Goal: Task Accomplishment & Management: Use online tool/utility

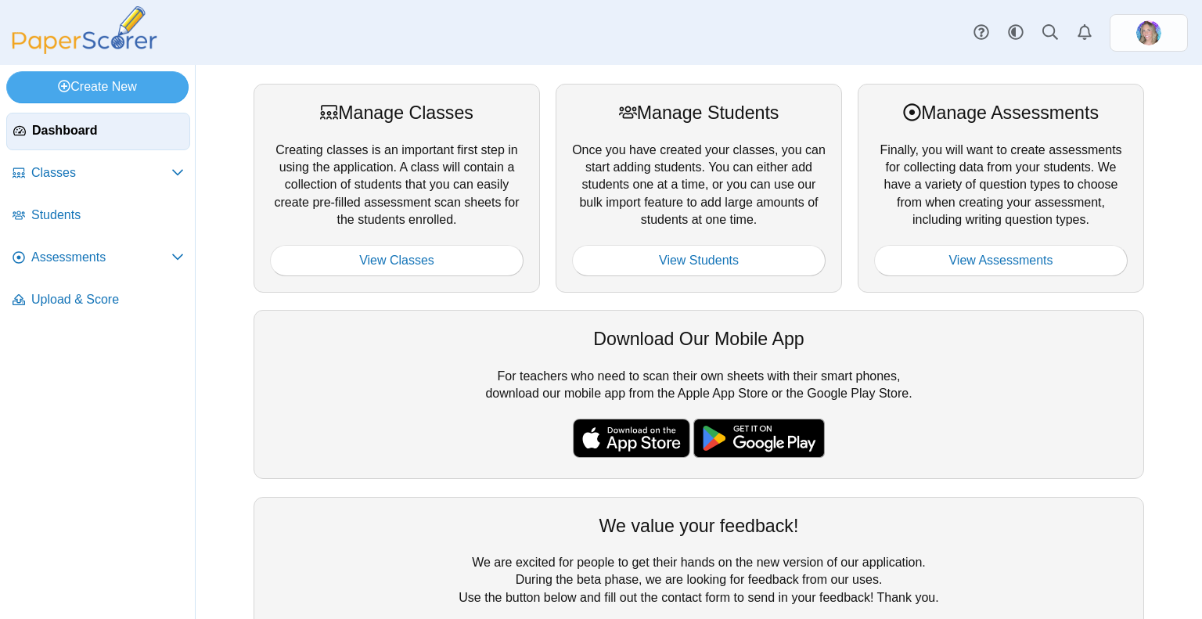
click at [476, 59] on div "Dashboard Classes Archived classes Students Assessments" at bounding box center [601, 32] width 1202 height 65
drag, startPoint x: 319, startPoint y: 136, endPoint x: 234, endPoint y: 196, distance: 104.4
click at [234, 196] on div "Manage Classes Creating classes is an important first step in using the applica…" at bounding box center [699, 342] width 1006 height 554
click at [60, 136] on span "Dashboard" at bounding box center [107, 130] width 151 height 17
click at [84, 298] on span "Upload & Score" at bounding box center [107, 299] width 153 height 17
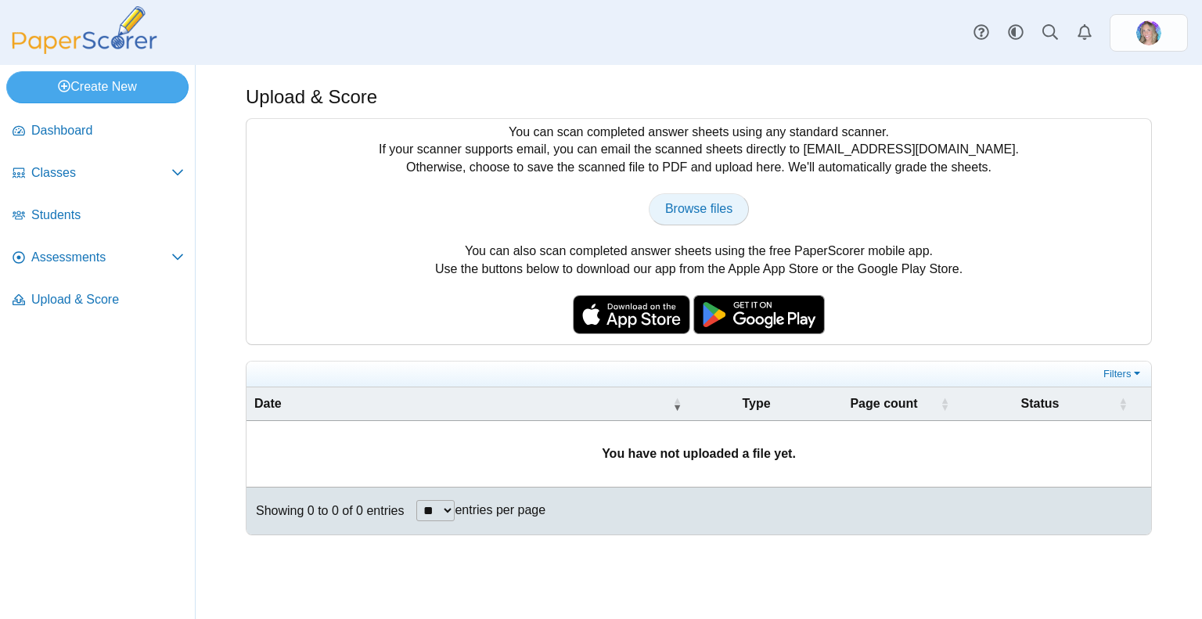
click at [695, 216] on link "Browse files" at bounding box center [699, 208] width 100 height 31
type input "**********"
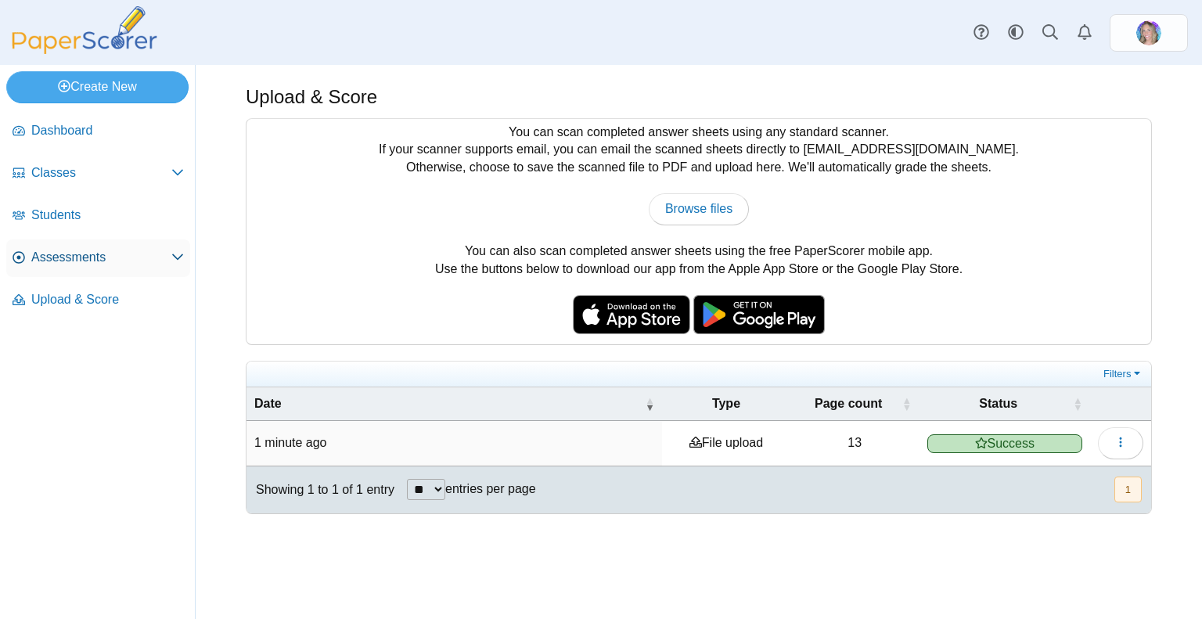
click at [176, 252] on icon at bounding box center [177, 256] width 13 height 13
click at [60, 253] on span "Assessments" at bounding box center [101, 257] width 140 height 17
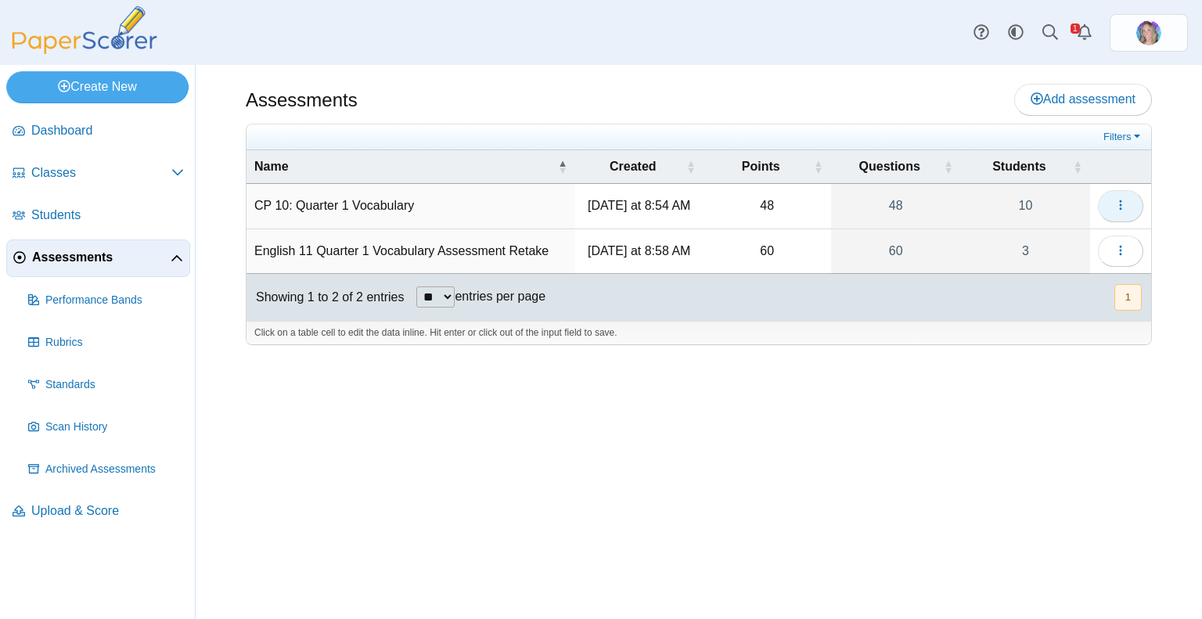
click at [1117, 205] on icon "button" at bounding box center [1120, 205] width 13 height 13
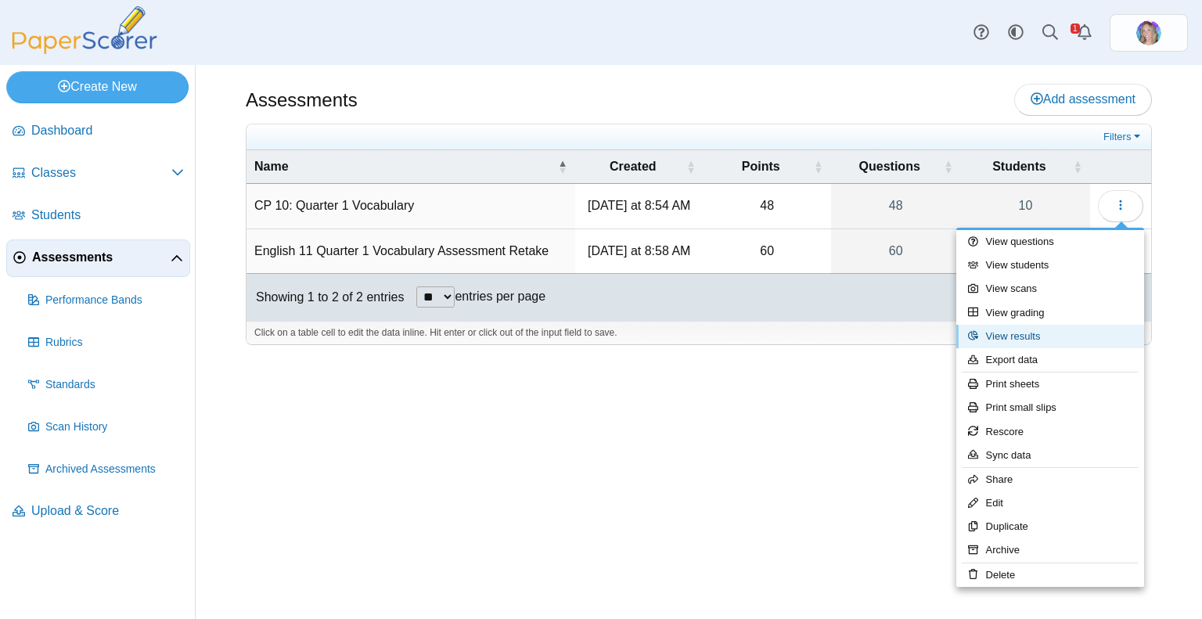
click at [1027, 336] on link "View results" at bounding box center [1050, 336] width 188 height 23
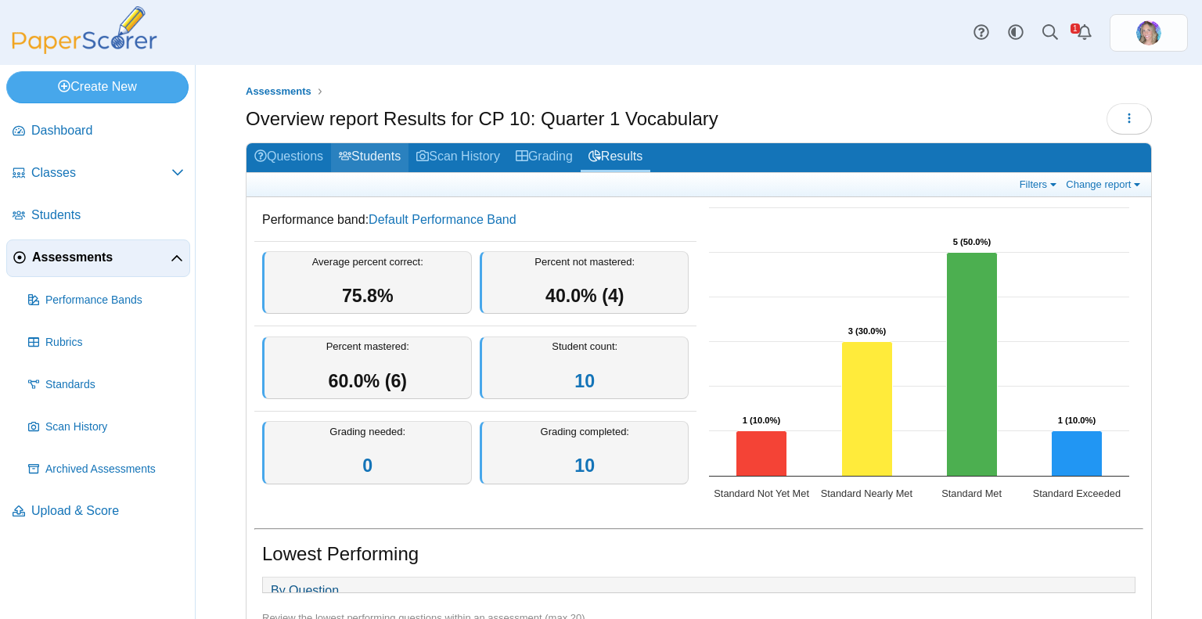
click at [394, 156] on link "Students" at bounding box center [369, 157] width 77 height 29
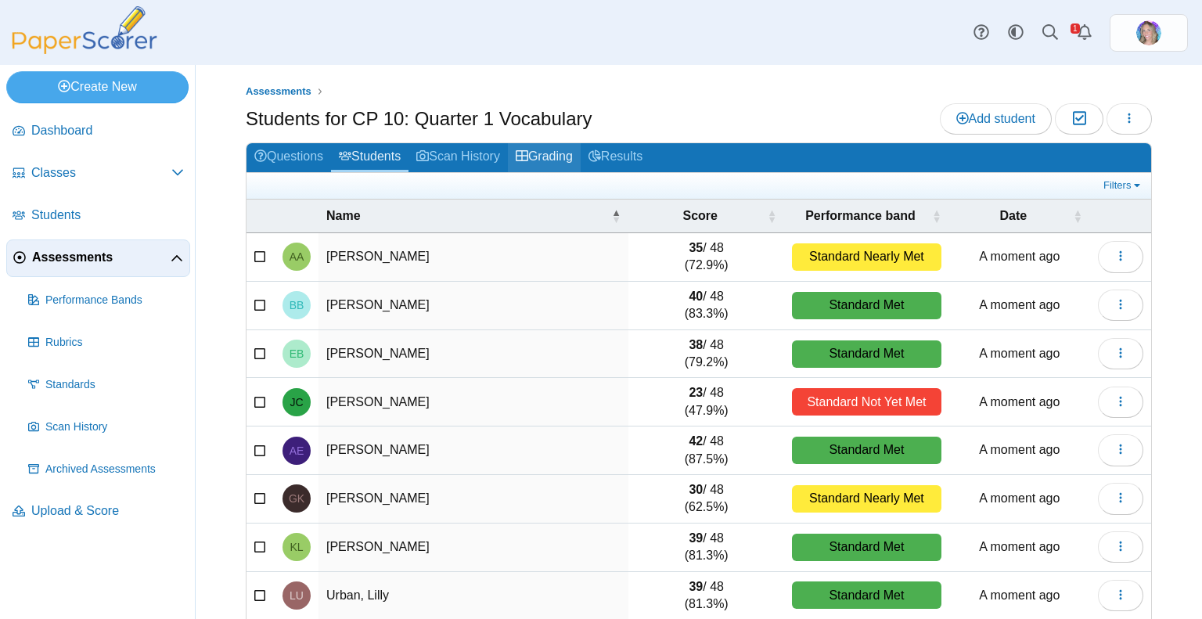
click at [571, 156] on link "Grading" at bounding box center [544, 157] width 73 height 29
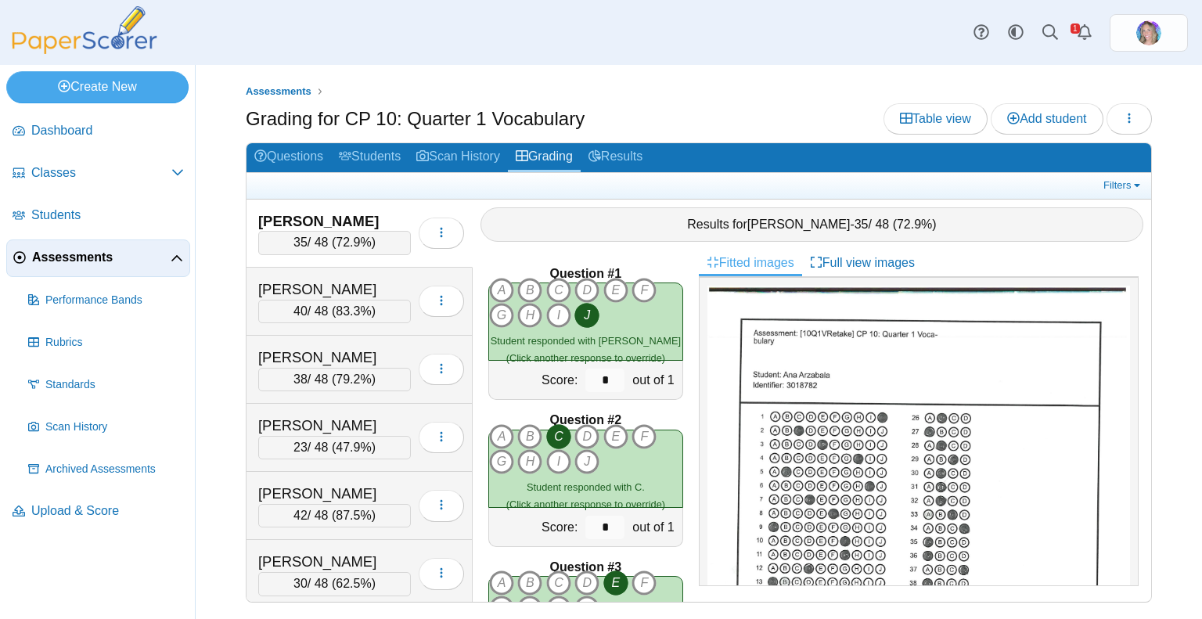
click at [374, 215] on div "Arzabala, Ana" at bounding box center [334, 221] width 153 height 20
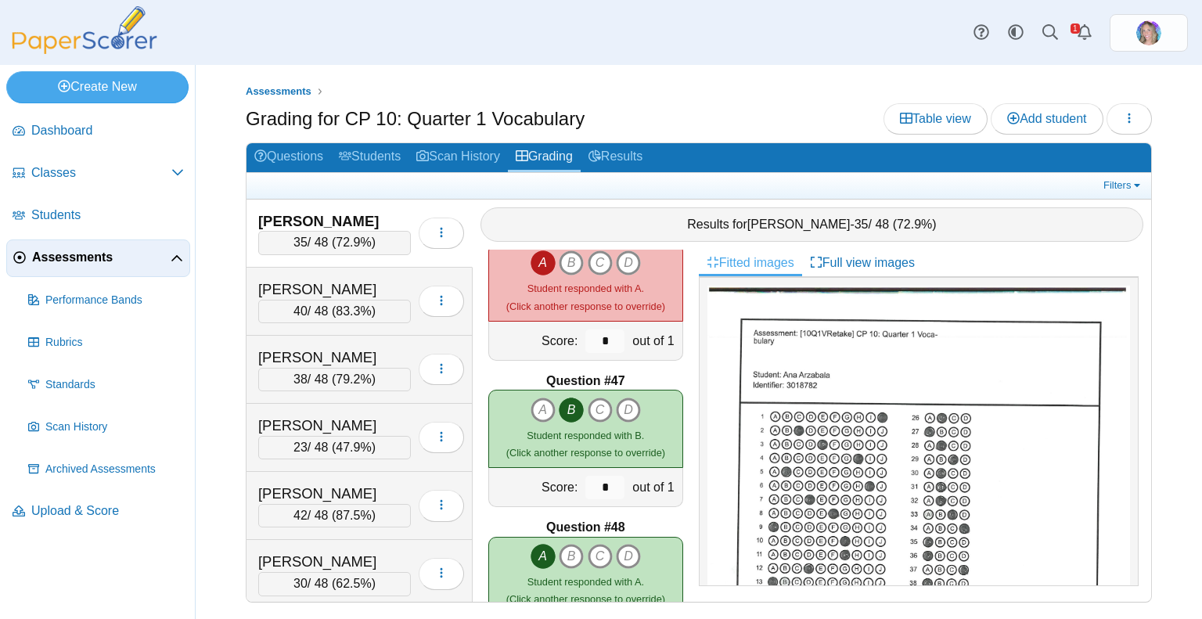
scroll to position [6716, 0]
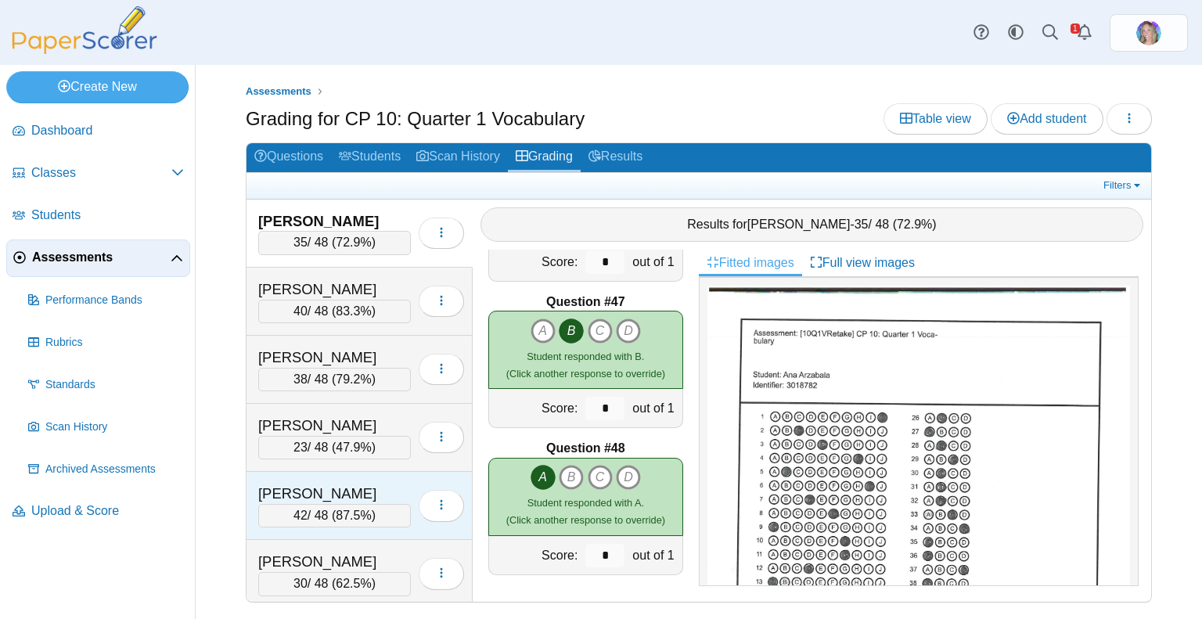
click at [351, 495] on div "Ellis, Andrew" at bounding box center [334, 494] width 153 height 20
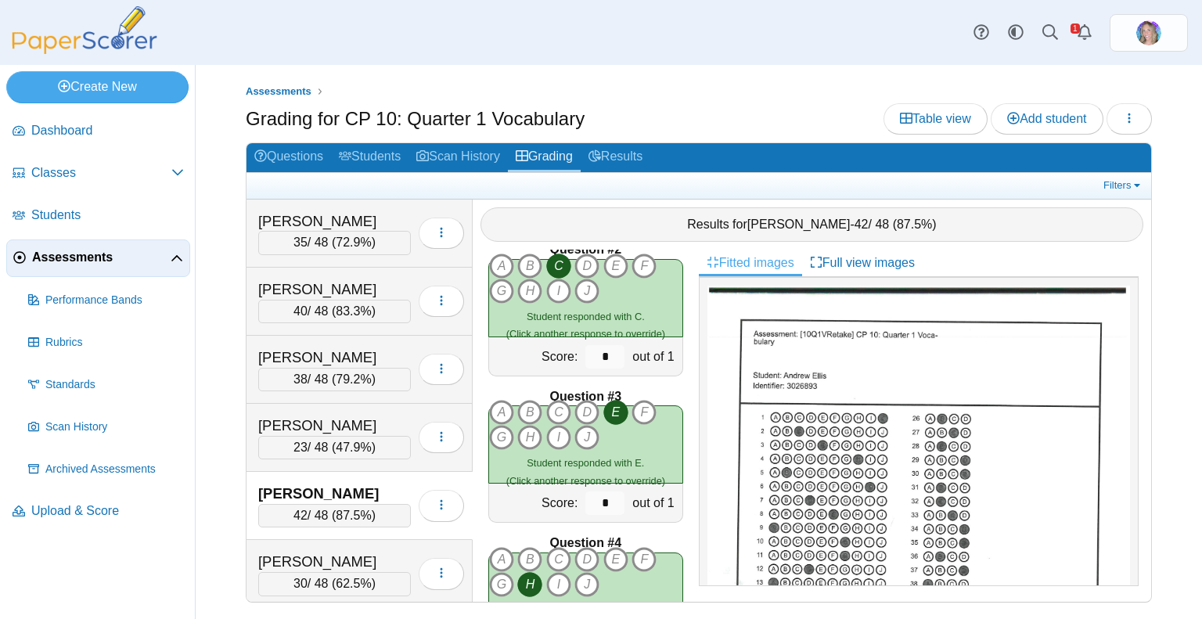
scroll to position [0, 0]
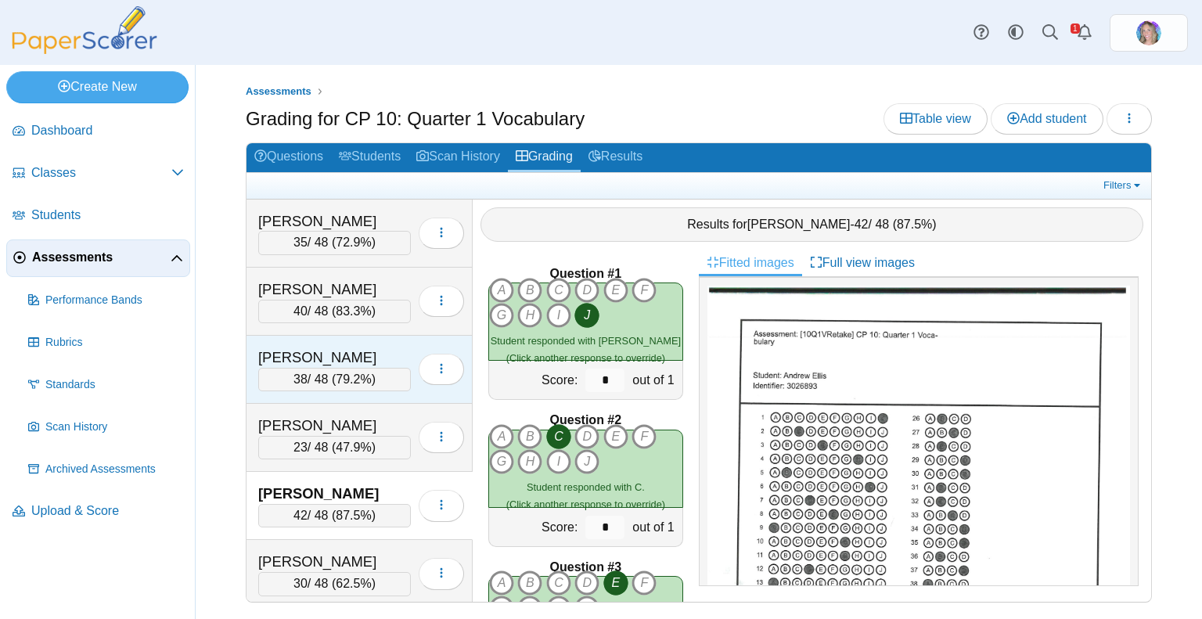
click at [359, 372] on span "79.2%" at bounding box center [353, 378] width 35 height 13
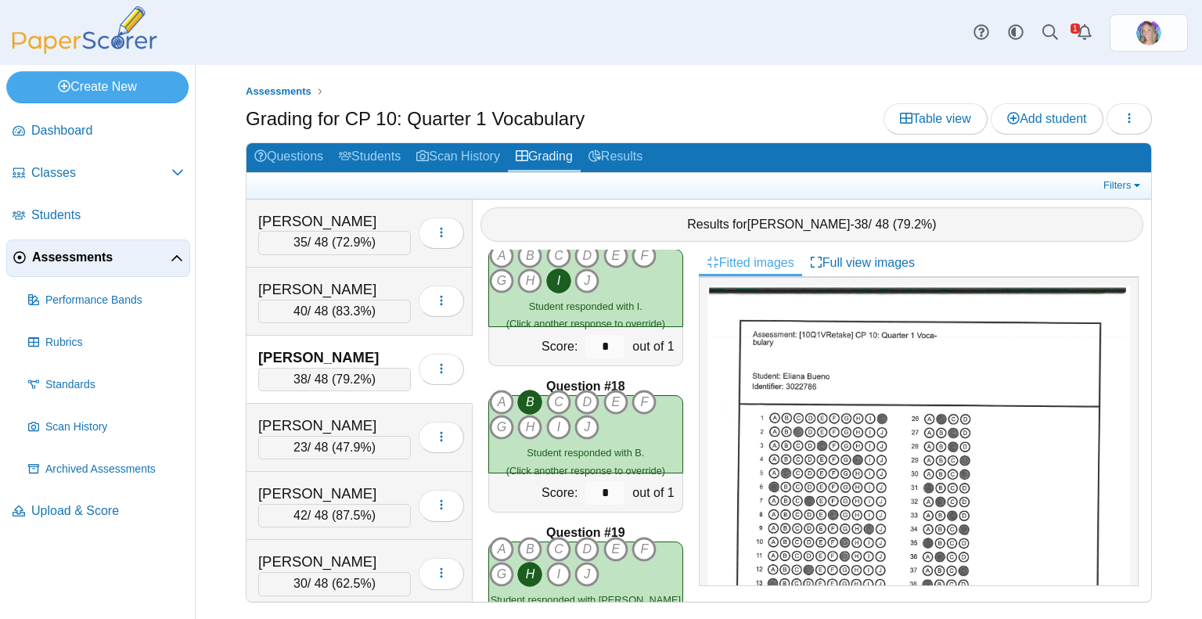
scroll to position [2381, 0]
click at [585, 397] on icon "D" at bounding box center [586, 401] width 25 height 25
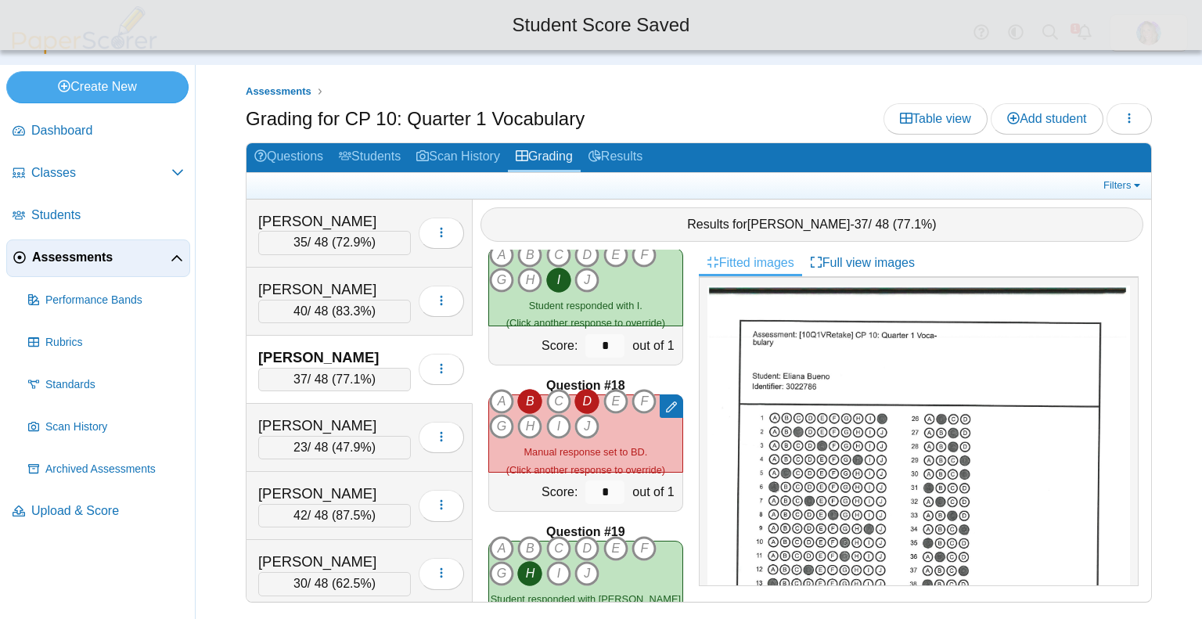
click at [585, 397] on icon "D" at bounding box center [586, 401] width 25 height 25
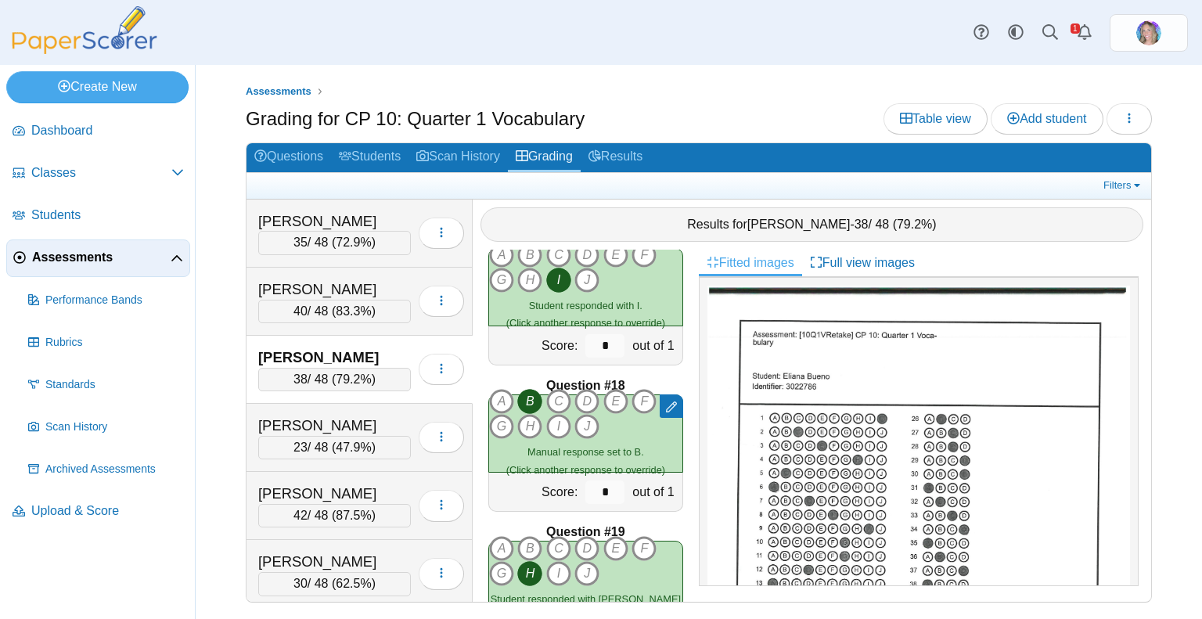
click at [530, 398] on icon "B" at bounding box center [529, 401] width 25 height 25
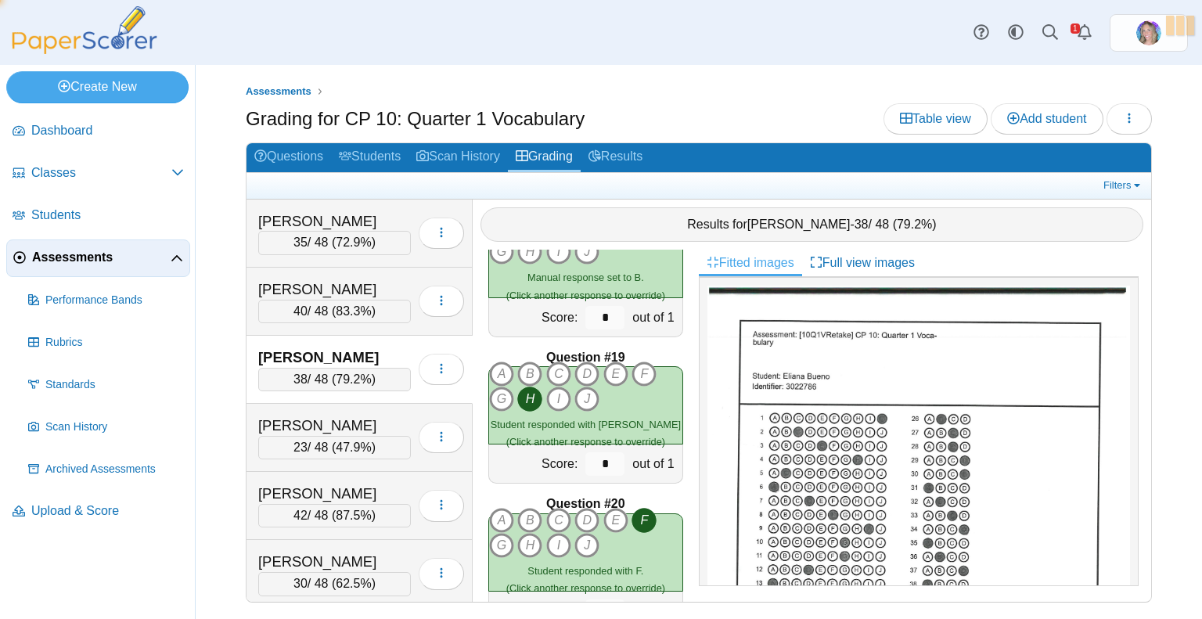
type input "*"
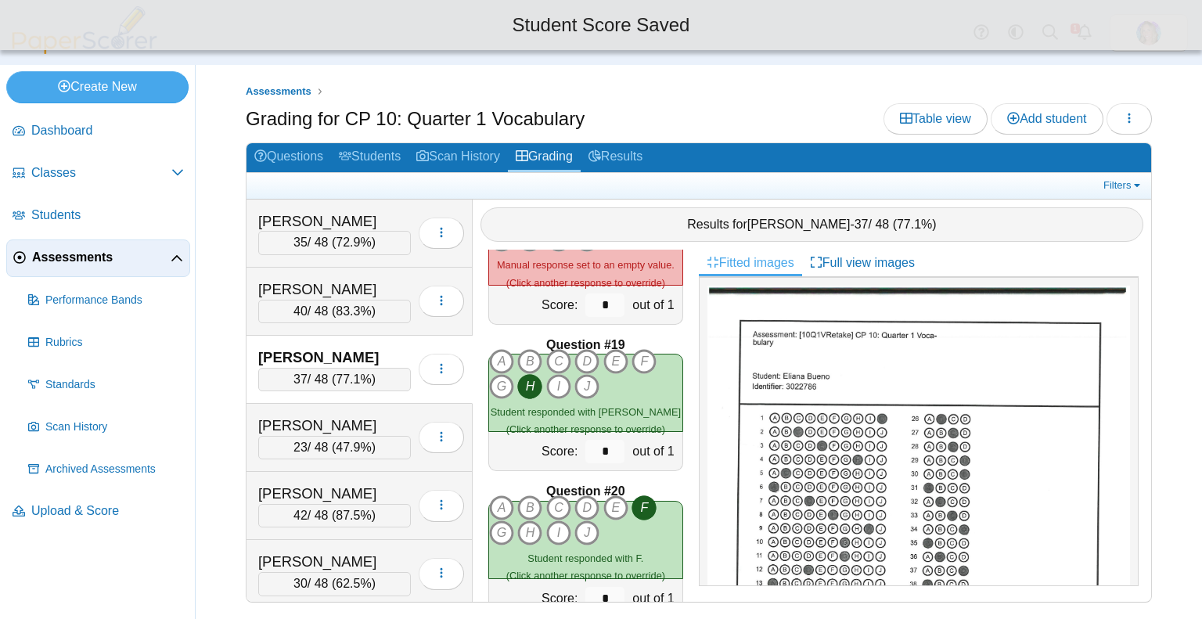
scroll to position [2574, 0]
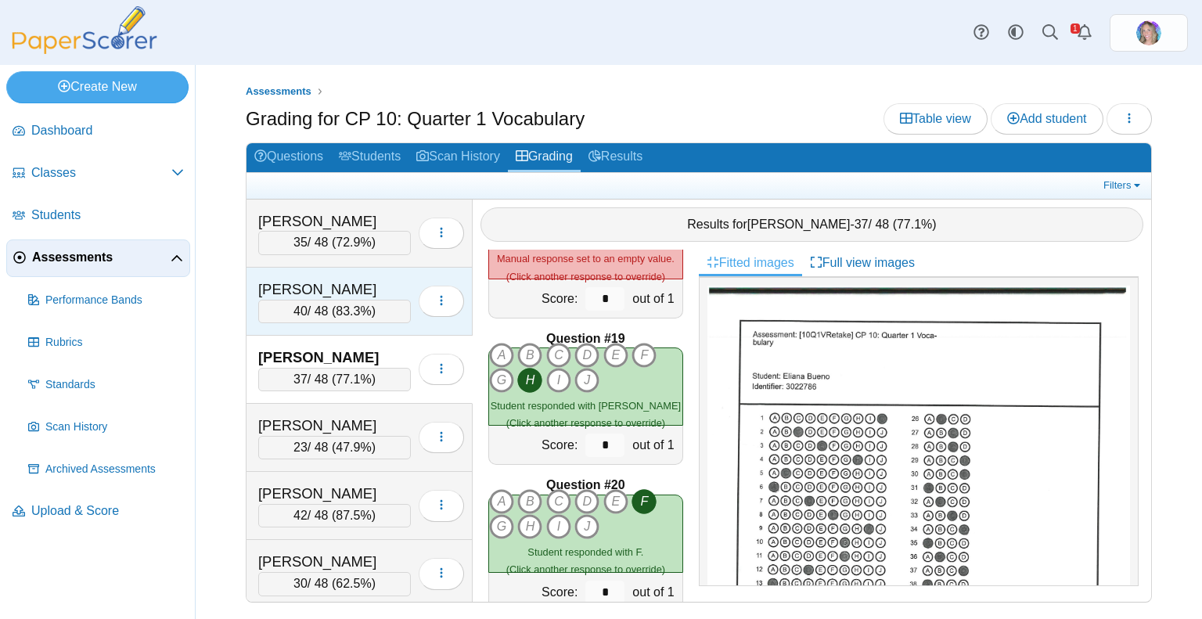
click at [349, 315] on span "83.3%" at bounding box center [353, 310] width 35 height 13
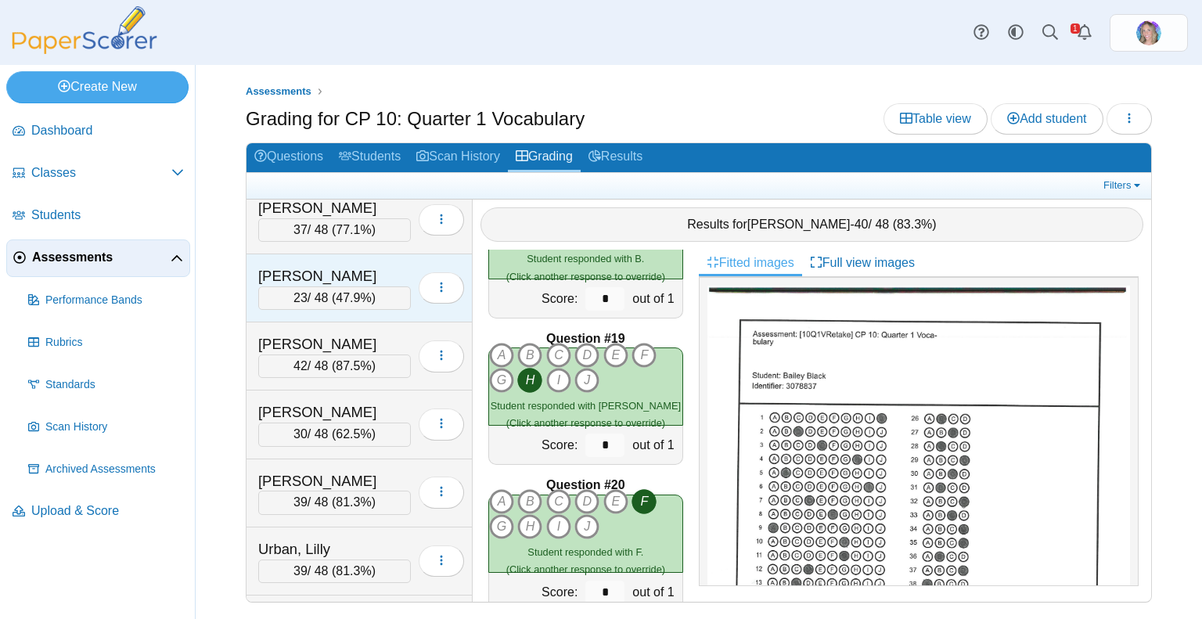
scroll to position [273, 0]
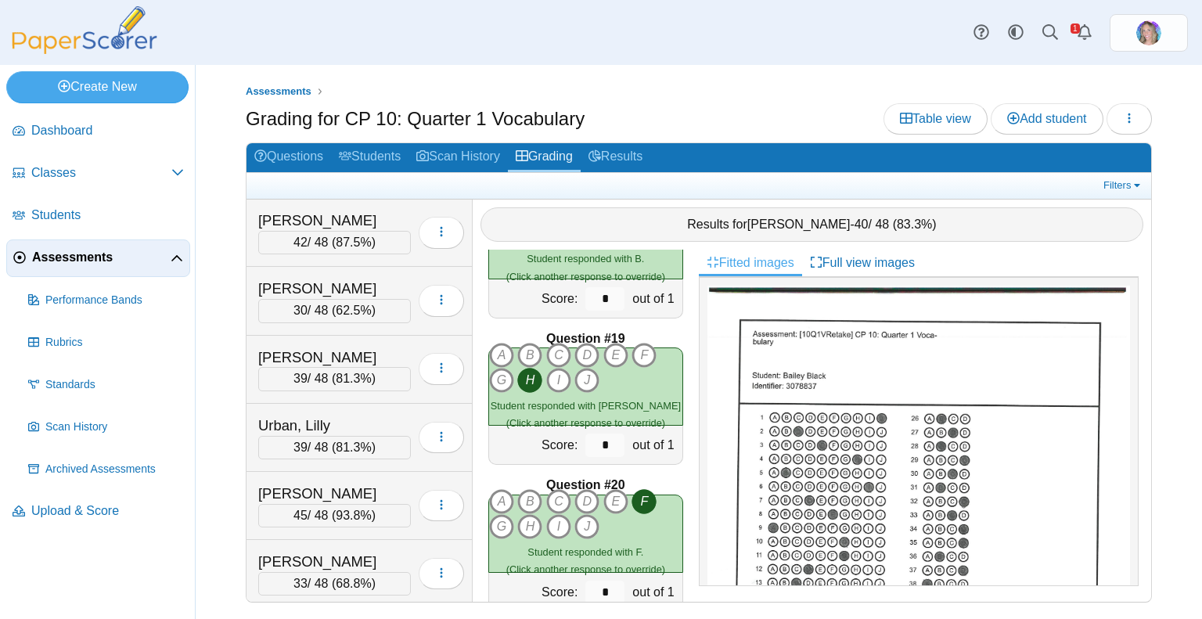
click at [178, 246] on link "Assessments" at bounding box center [98, 258] width 184 height 38
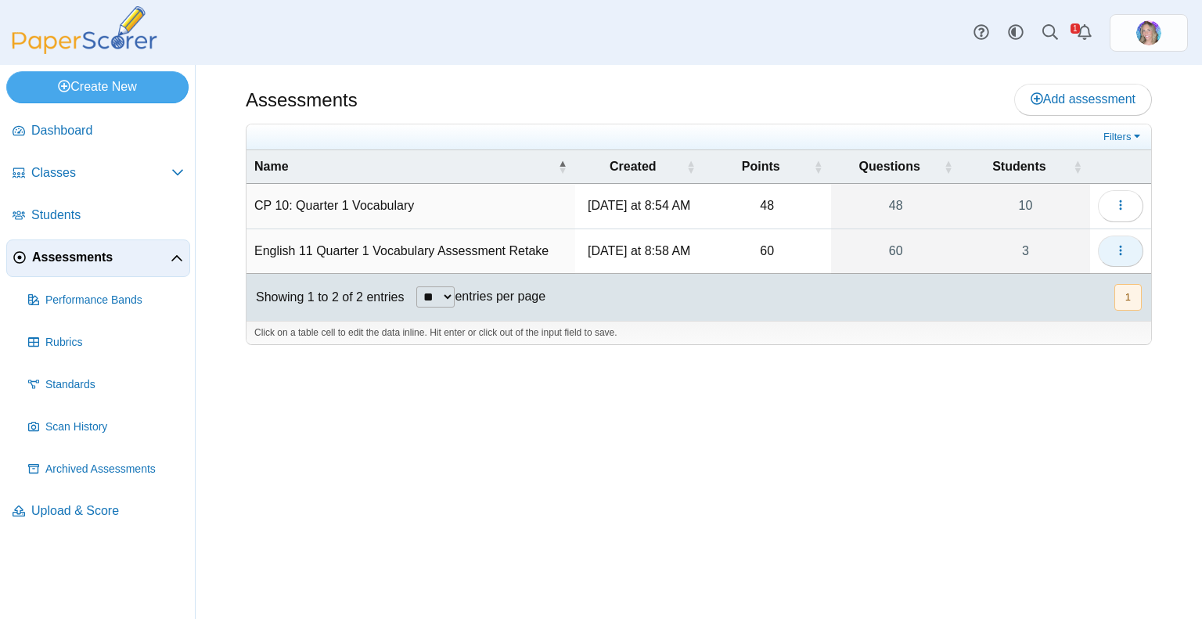
click at [1127, 252] on button "button" at bounding box center [1120, 251] width 45 height 31
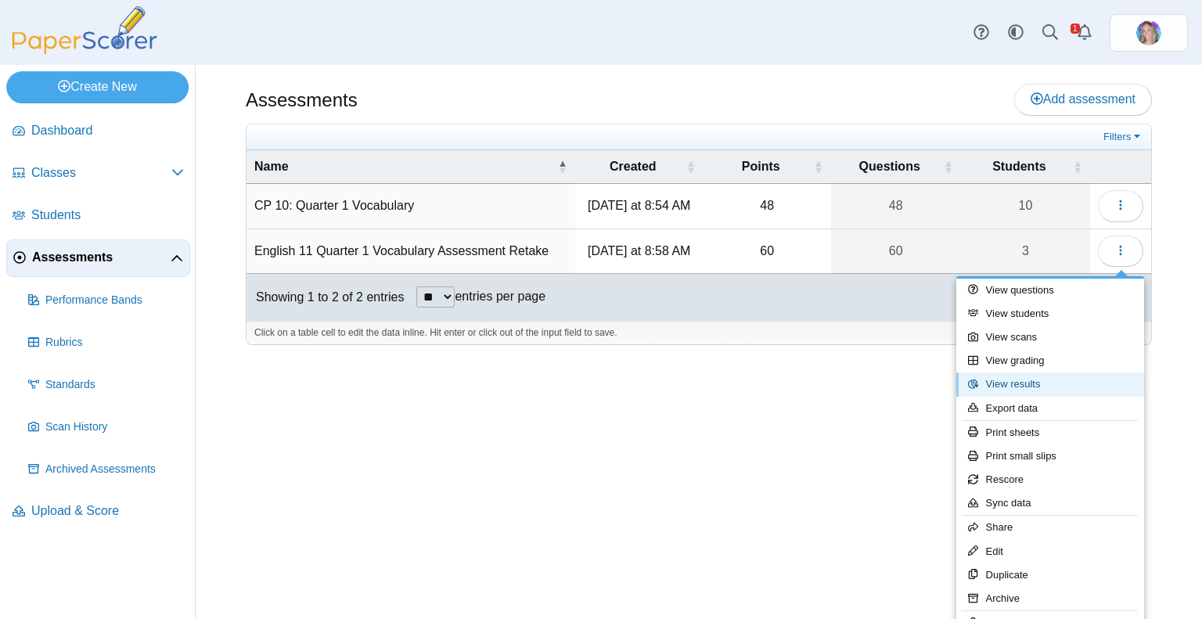
click at [1048, 384] on link "View results" at bounding box center [1050, 383] width 188 height 23
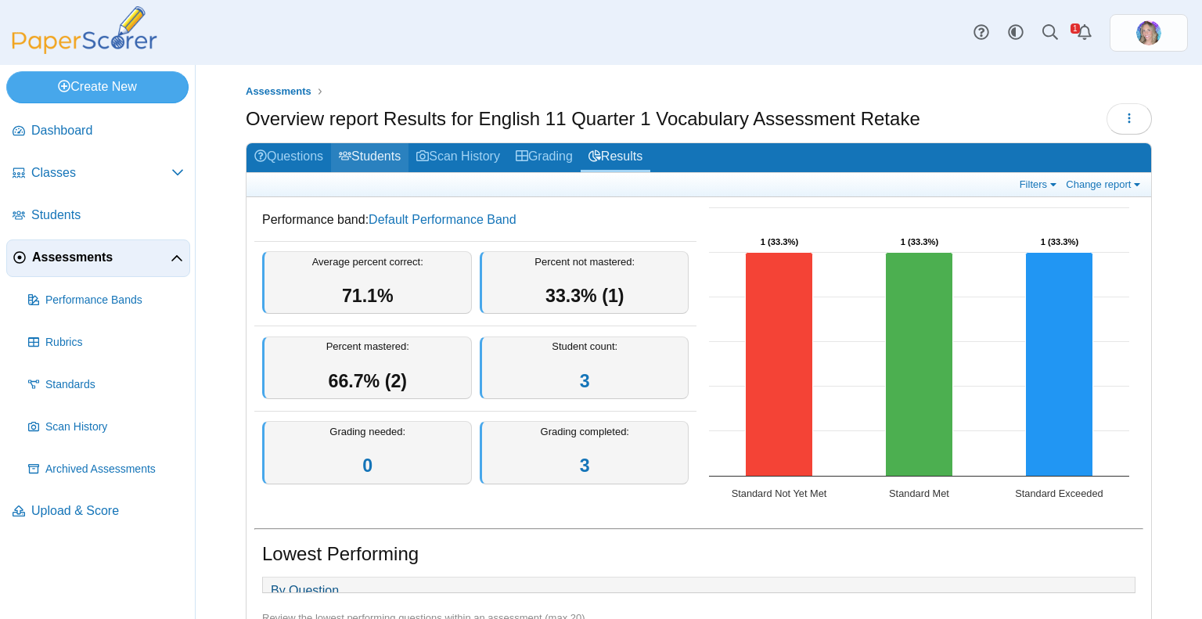
click at [392, 149] on link "Students" at bounding box center [369, 157] width 77 height 29
